Goal: Task Accomplishment & Management: Manage account settings

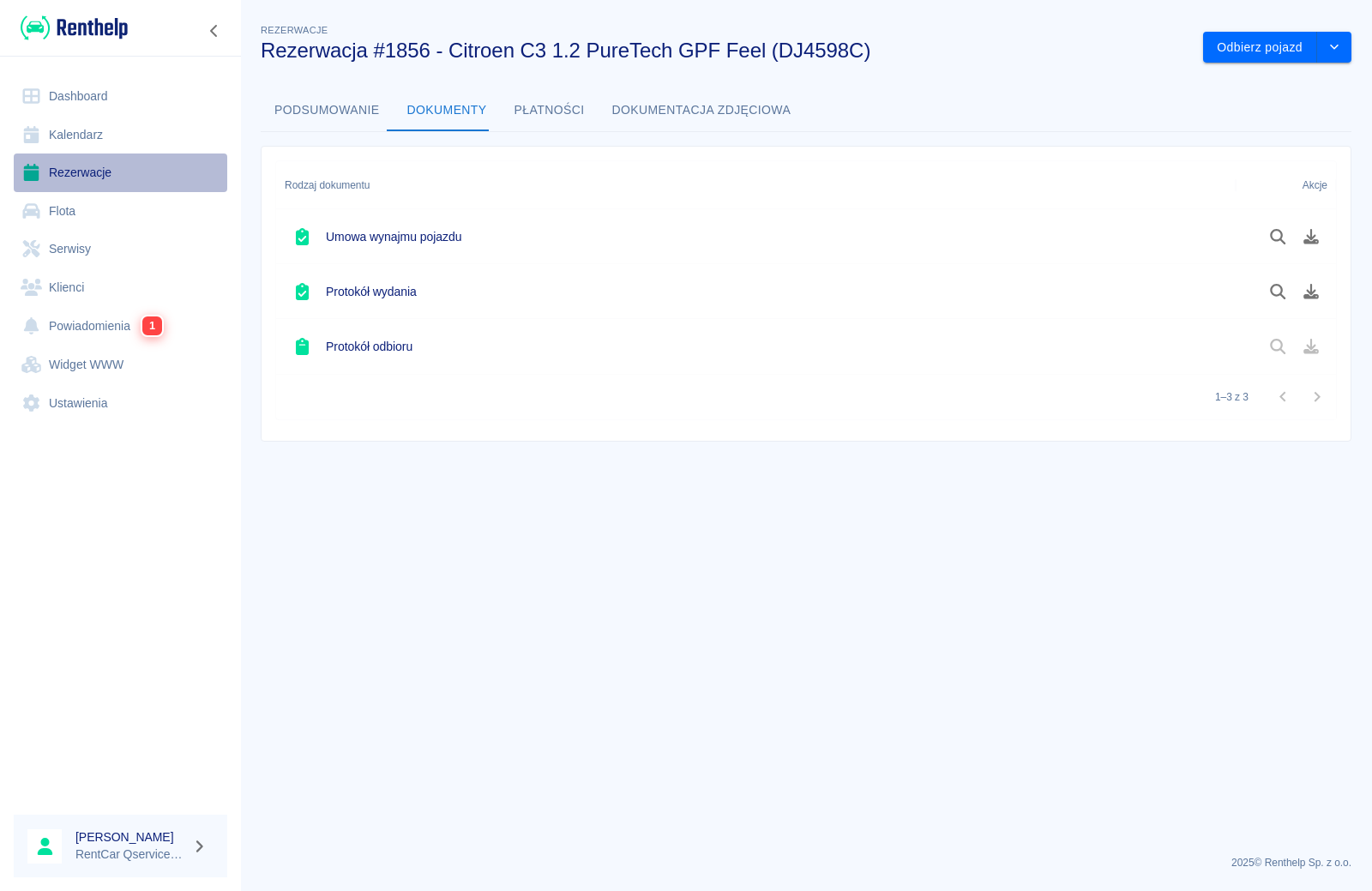
click at [65, 167] on link "Rezerwacje" at bounding box center [120, 173] width 214 height 38
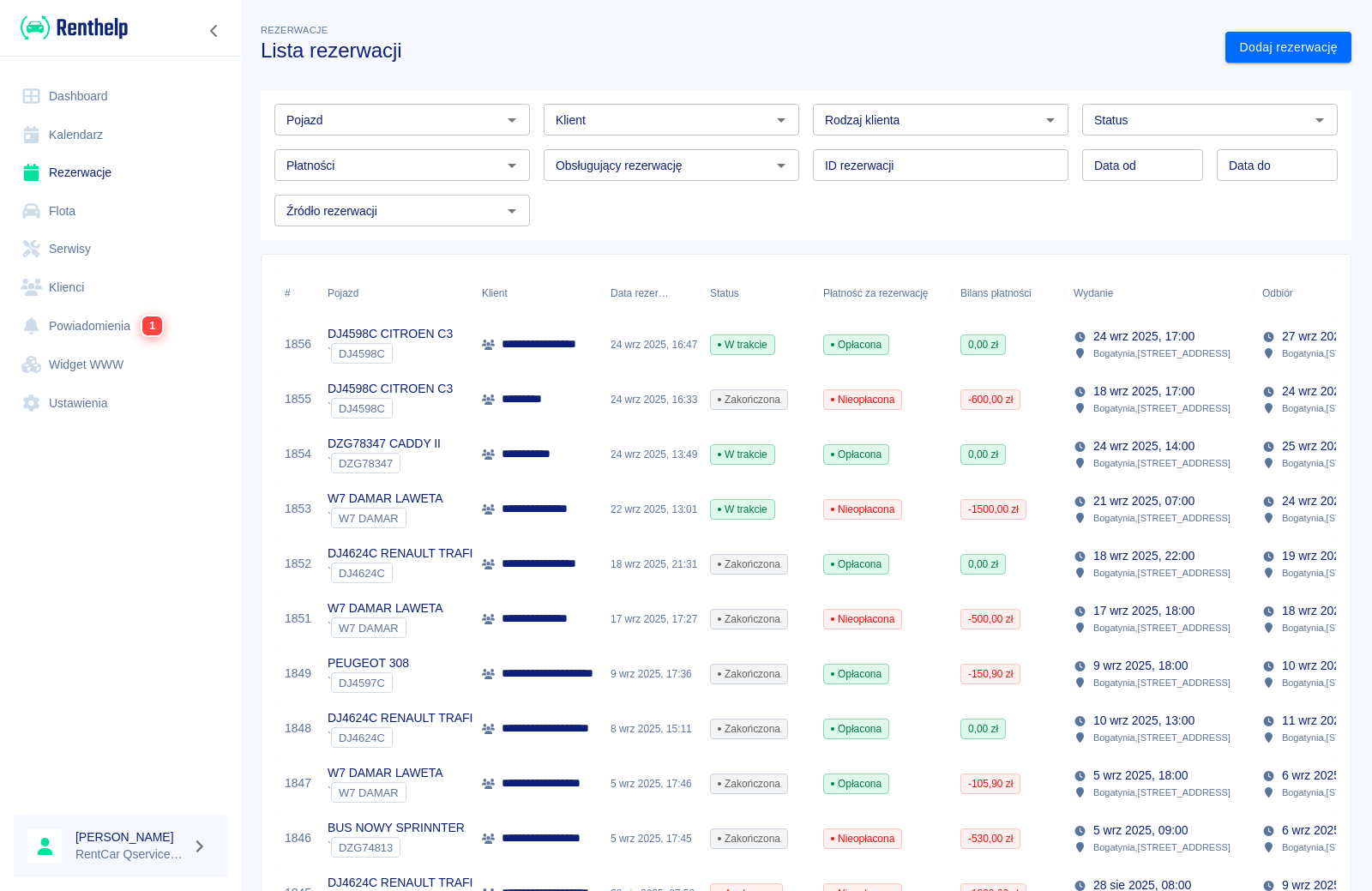
click at [457, 128] on input "Pojazd" at bounding box center [388, 119] width 217 height 21
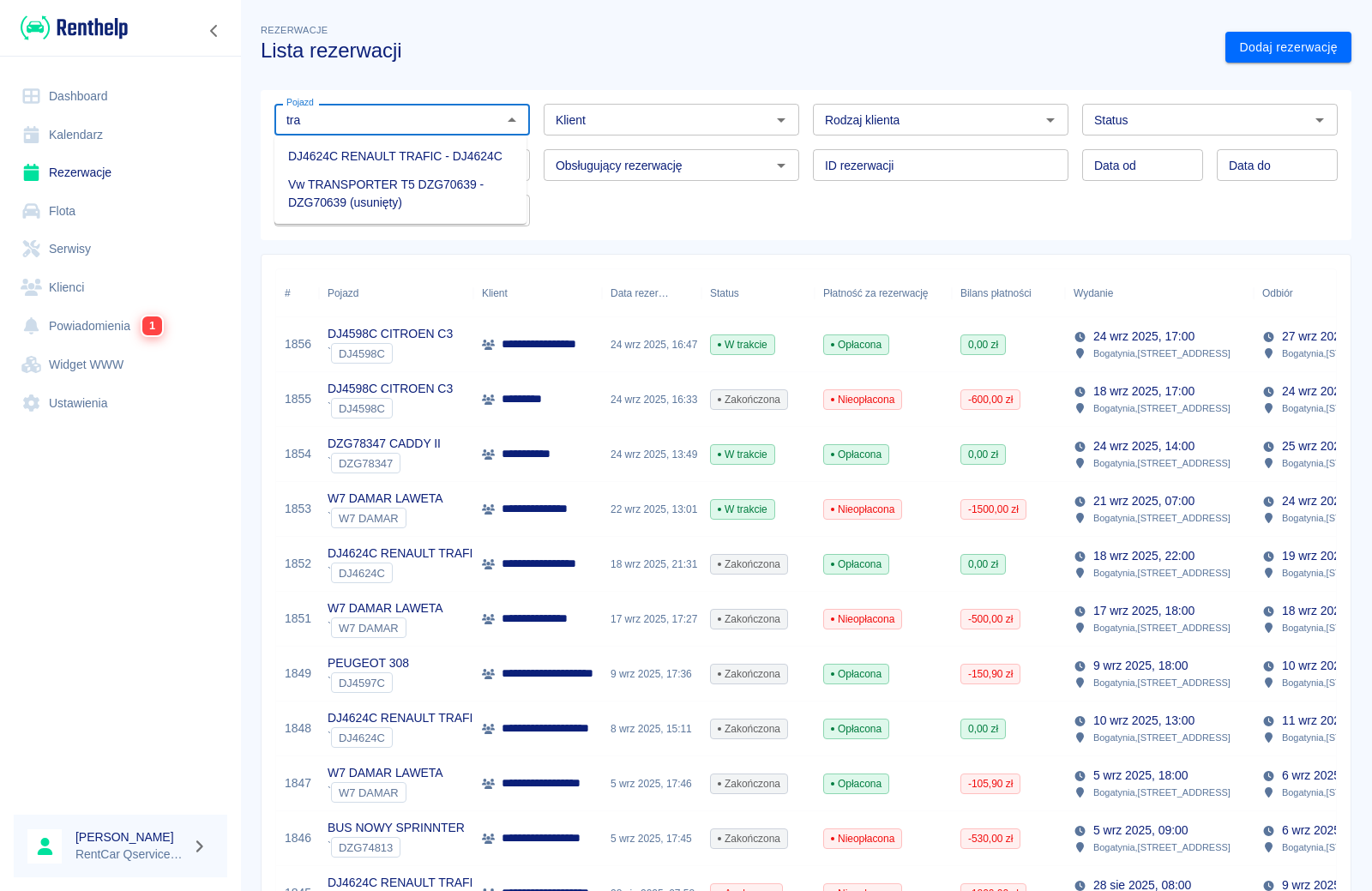
click at [421, 150] on li "DJ4624C RENAULT TRAFIC - DJ4624C" at bounding box center [400, 155] width 252 height 28
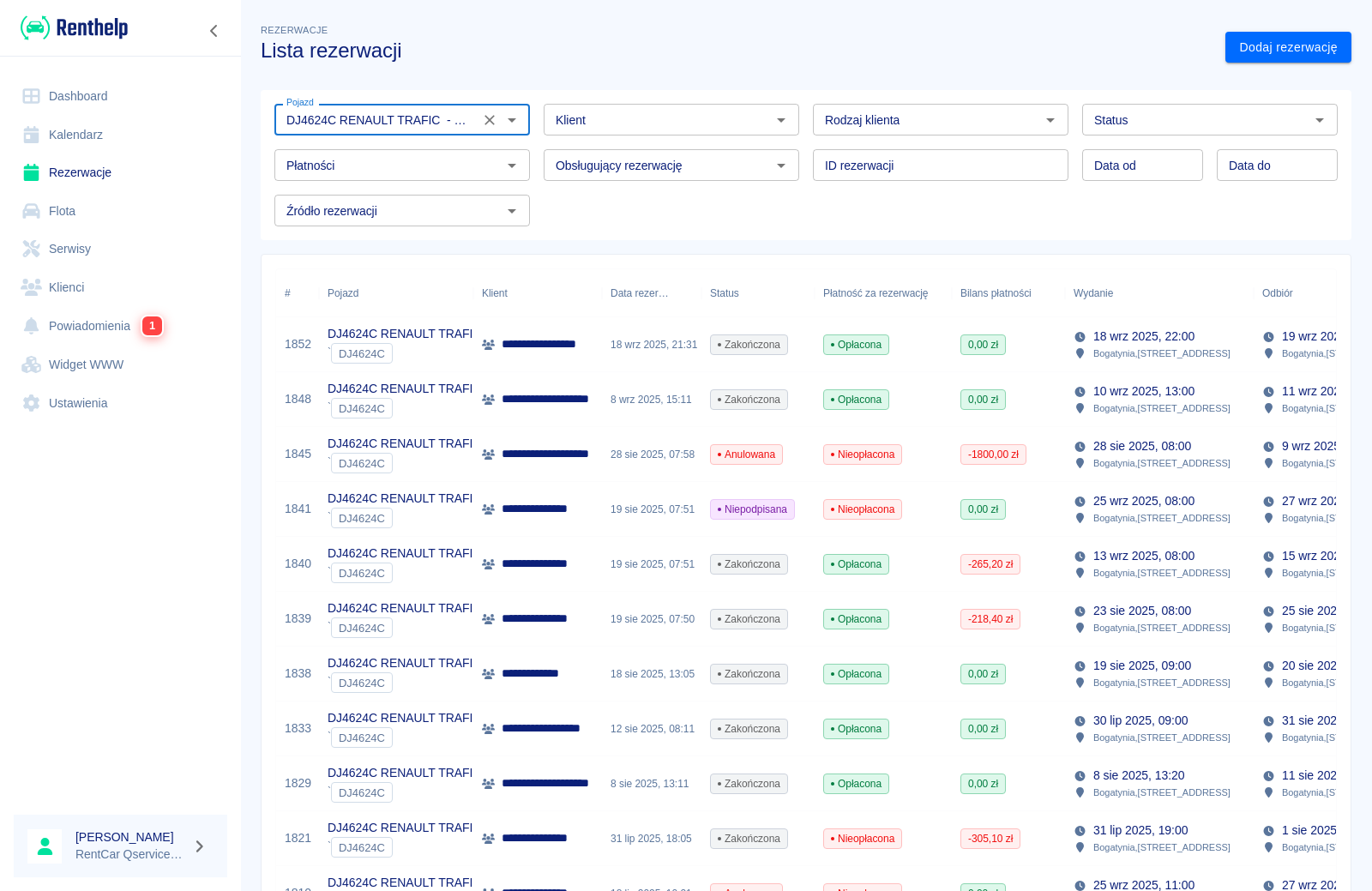
type input "DJ4624C RENAULT TRAFIC - DJ4624C"
click at [647, 125] on input "Klient" at bounding box center [657, 119] width 217 height 21
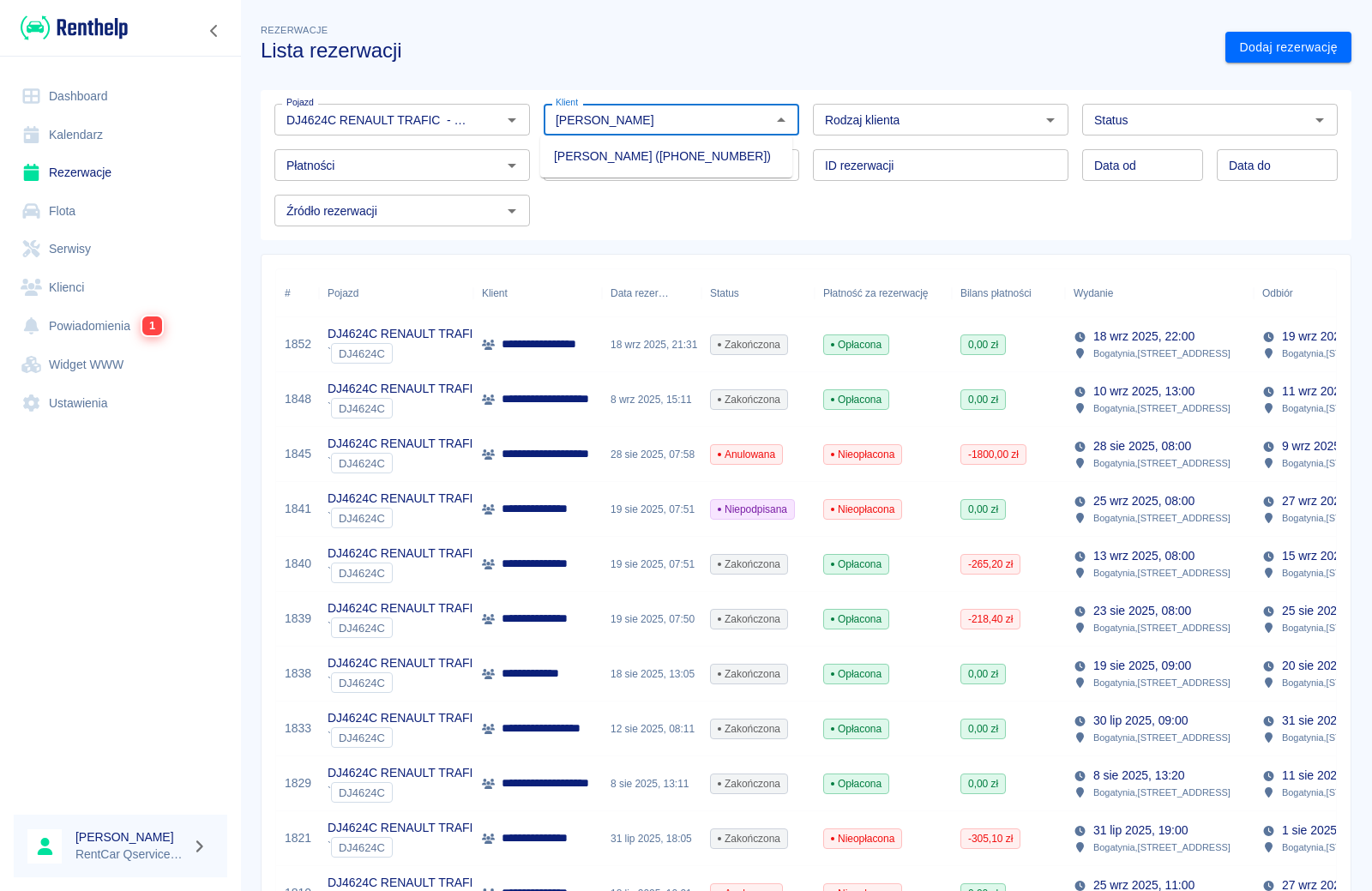
click at [612, 154] on li "[PERSON_NAME] ([PHONE_NUMBER])" at bounding box center [666, 155] width 252 height 28
type input "[PERSON_NAME] ([PHONE_NUMBER])"
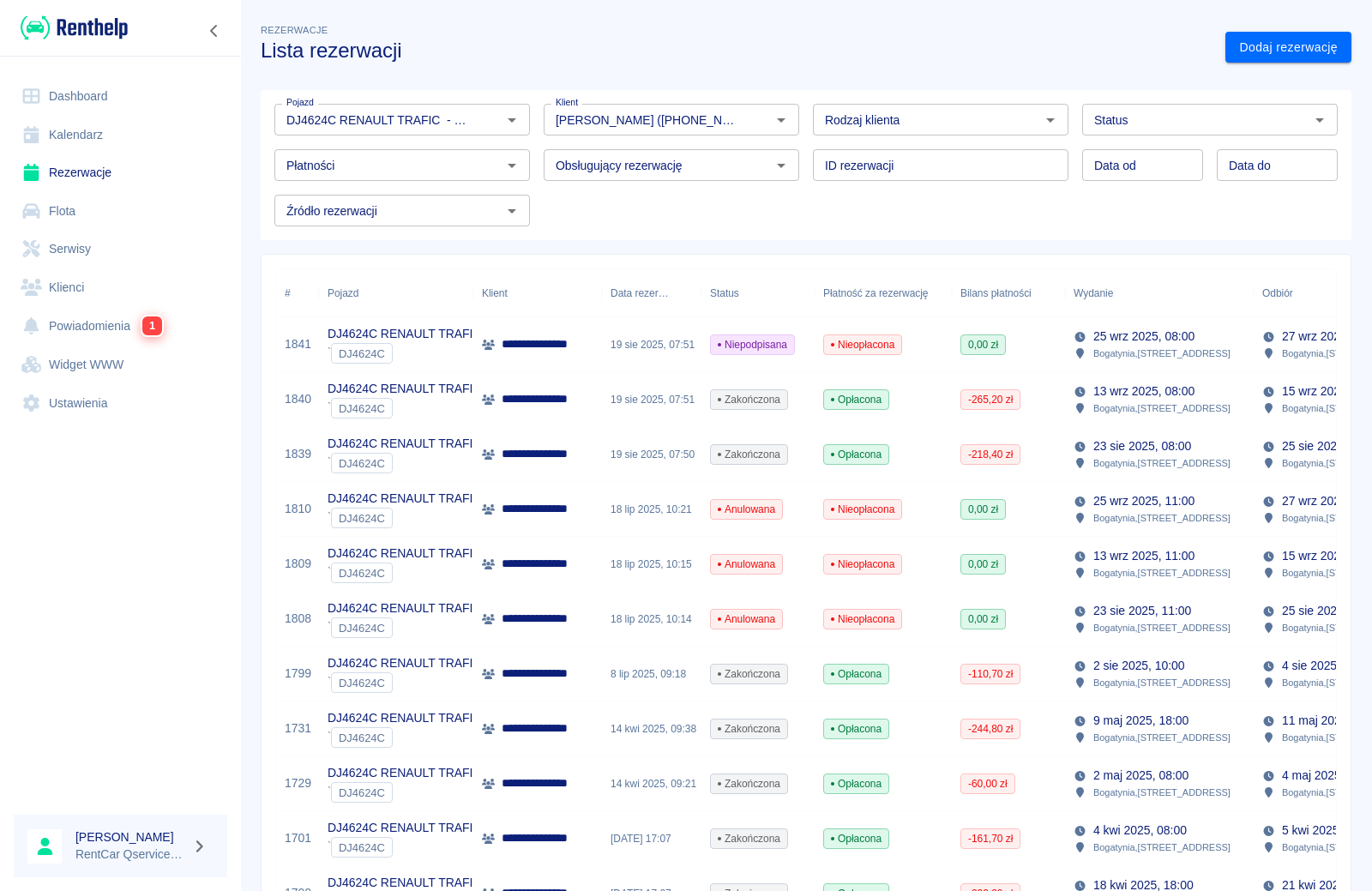
click at [562, 343] on p "**********" at bounding box center [556, 343] width 109 height 18
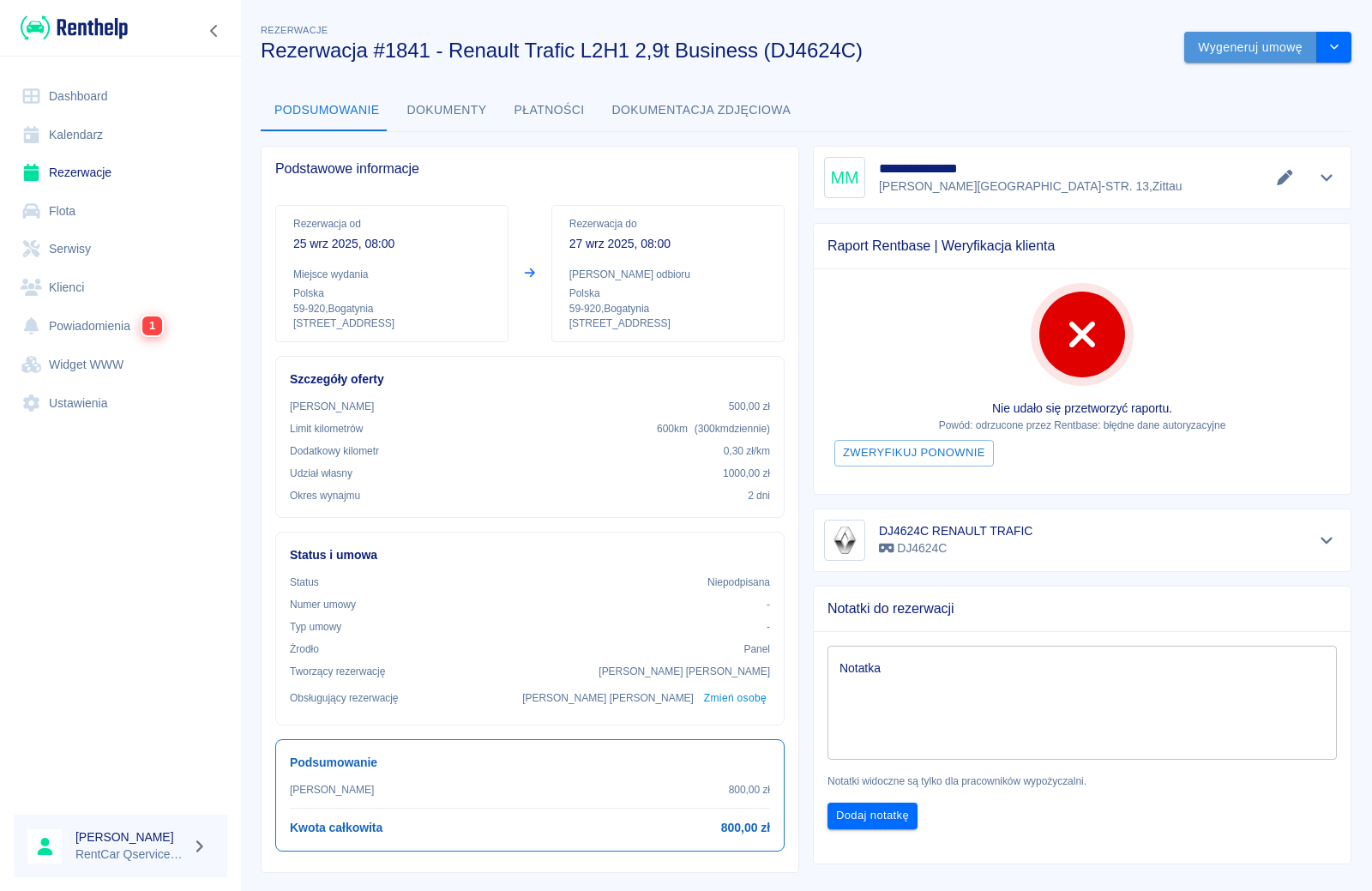
click at [1233, 56] on button "Wygeneruj umowę" at bounding box center [1250, 47] width 133 height 32
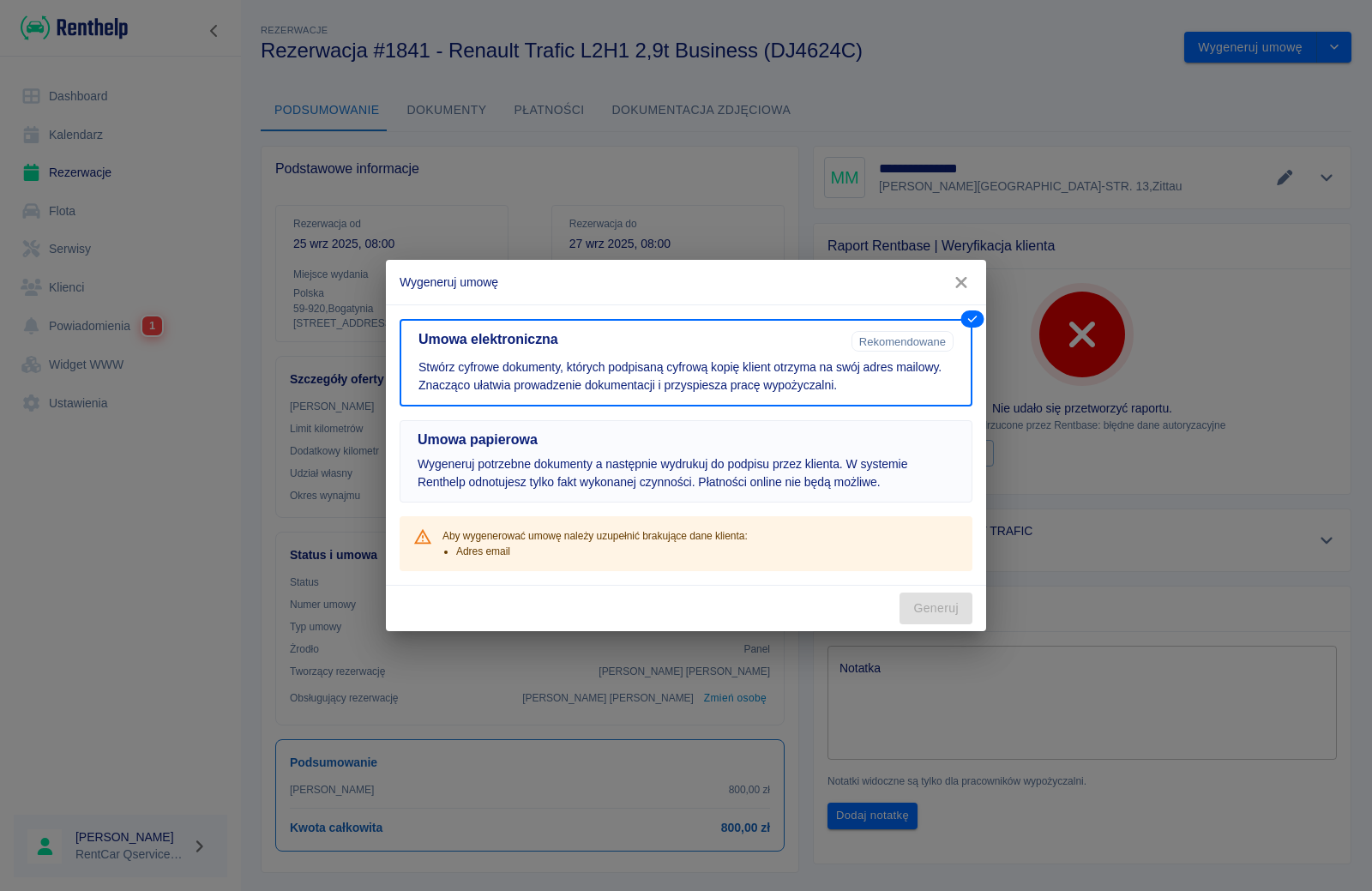
click at [778, 456] on p "Wygeneruj potrzebne dokumenty a następnie wydrukuj do podpisu przez klienta. W …" at bounding box center [685, 474] width 536 height 36
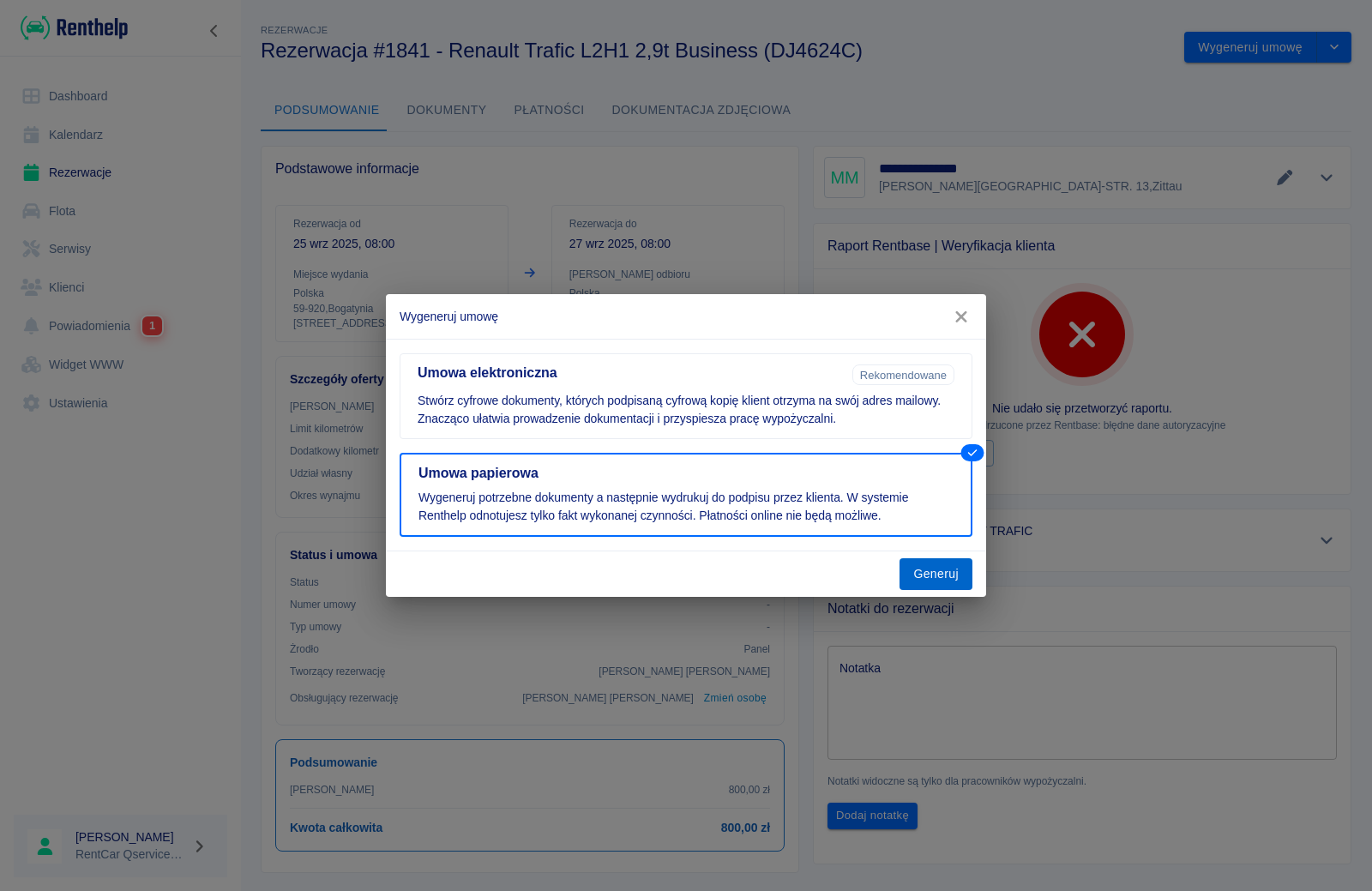
click at [936, 576] on button "Generuj" at bounding box center [935, 574] width 73 height 32
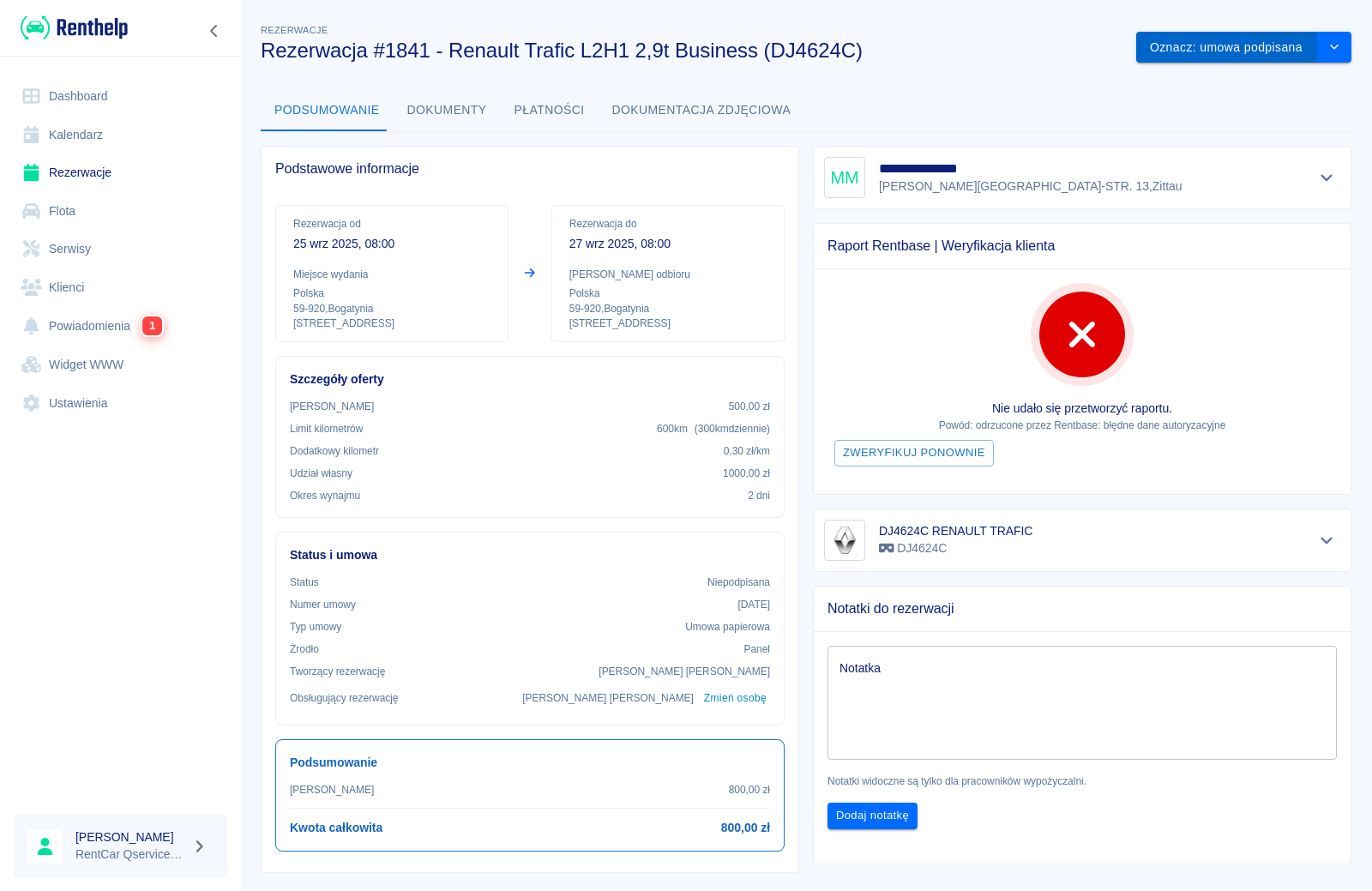
click at [1261, 48] on button "Oznacz: umowa podpisana" at bounding box center [1226, 47] width 181 height 32
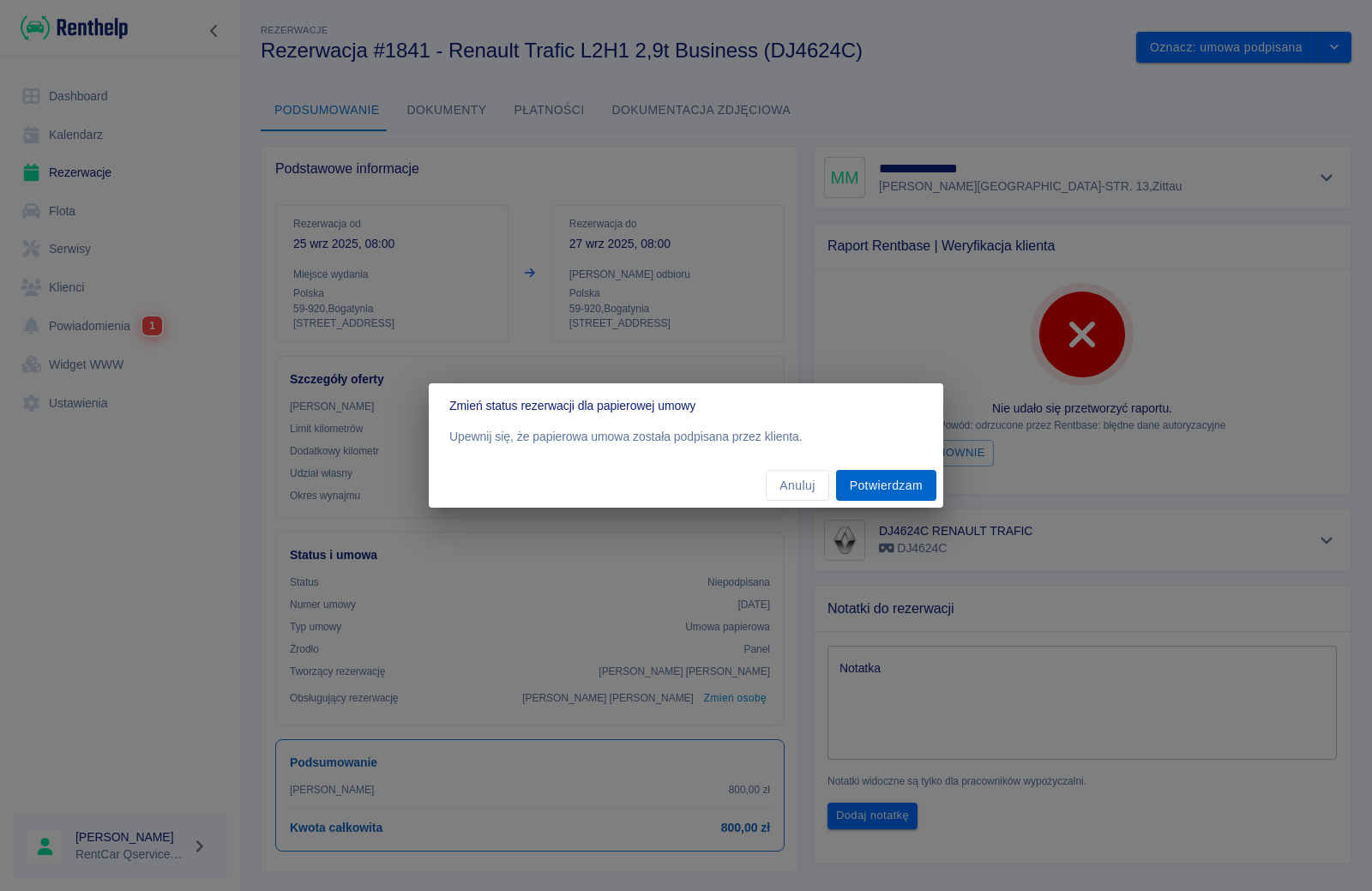
click at [890, 485] on button "Potwierdzam" at bounding box center [886, 485] width 101 height 32
